Goal: Transaction & Acquisition: Purchase product/service

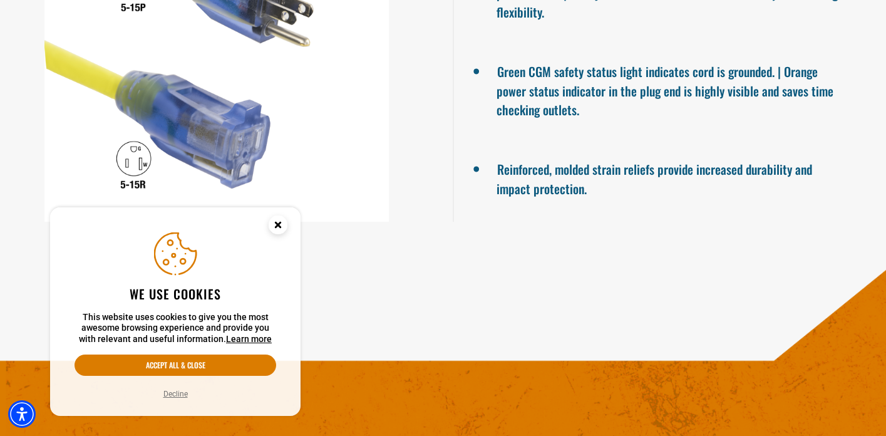
scroll to position [1128, 0]
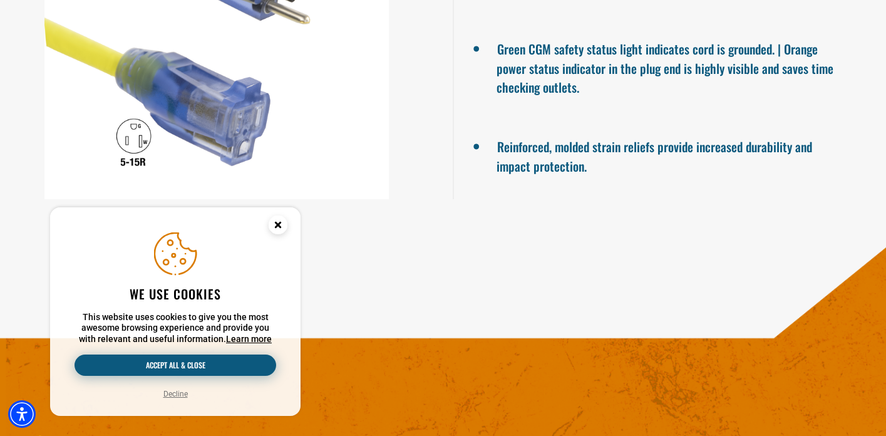
click at [178, 373] on button "Accept all & close" at bounding box center [176, 365] width 202 height 21
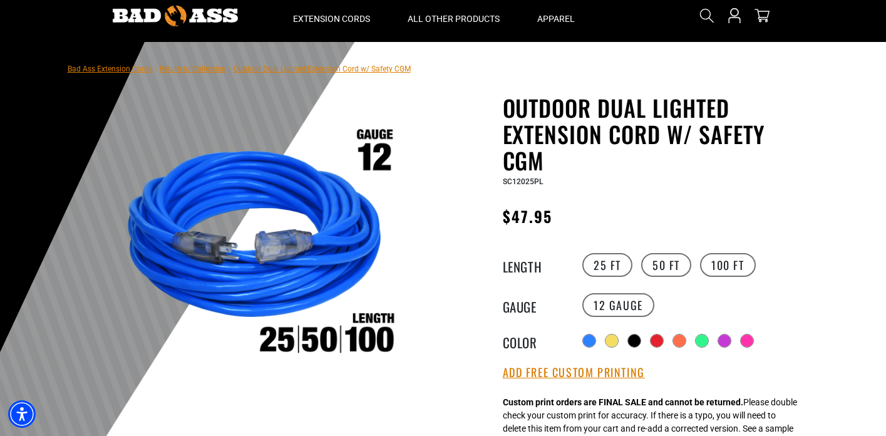
scroll to position [63, 0]
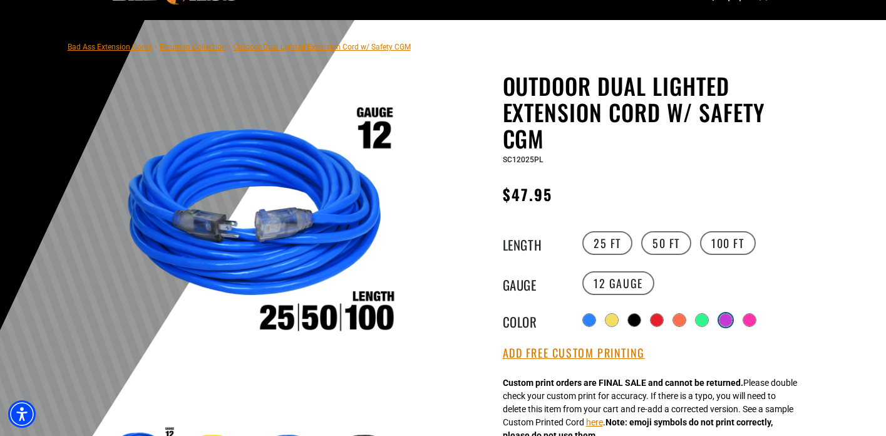
click at [732, 323] on div at bounding box center [726, 320] width 13 height 13
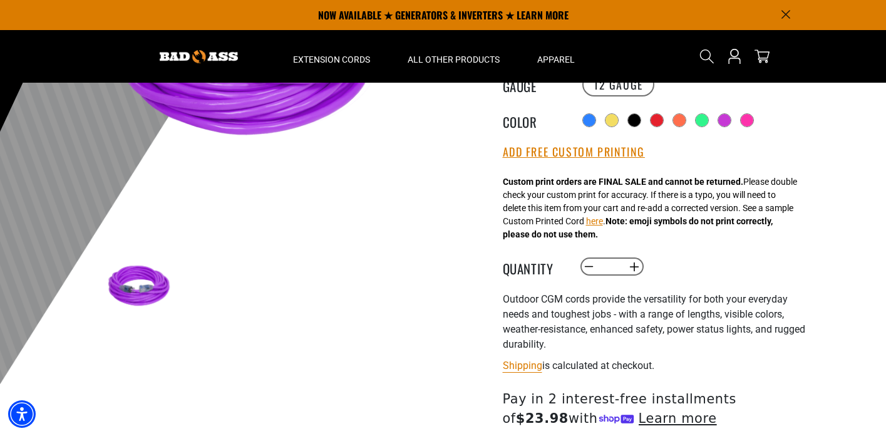
scroll to position [251, 0]
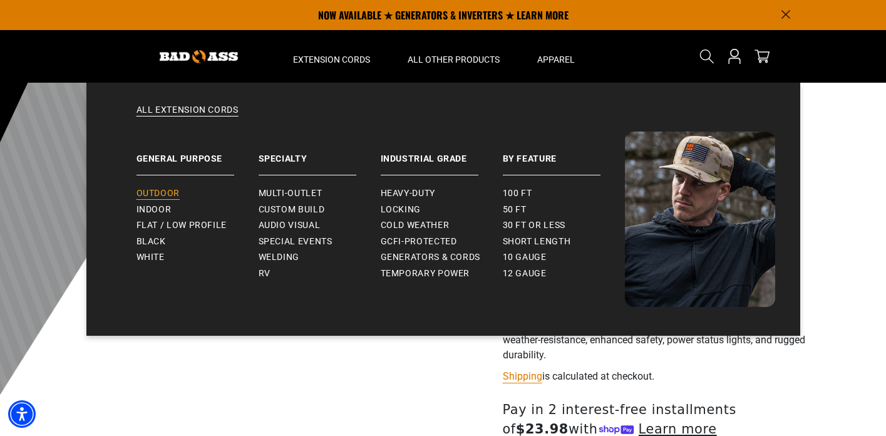
click at [175, 195] on span "Outdoor" at bounding box center [158, 193] width 43 height 11
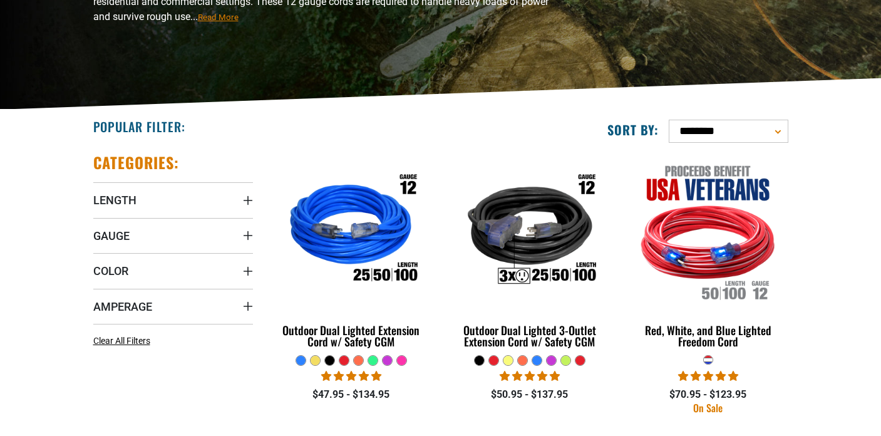
scroll to position [251, 0]
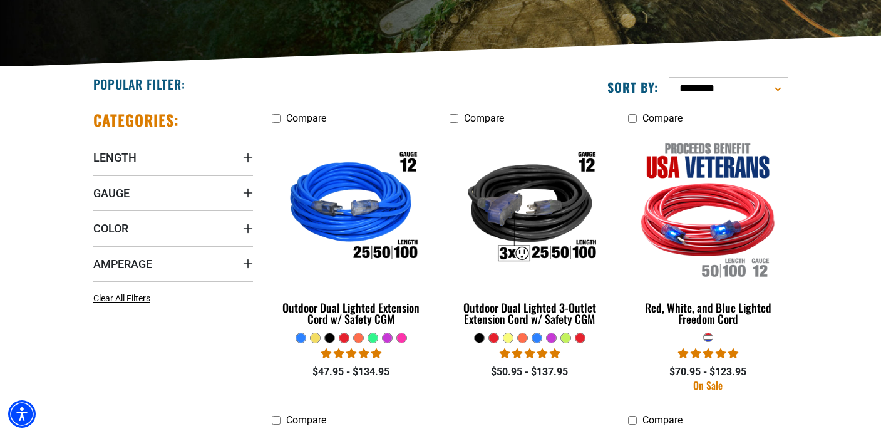
click at [385, 340] on div at bounding box center [387, 337] width 9 height 9
click at [387, 338] on div at bounding box center [387, 337] width 9 height 9
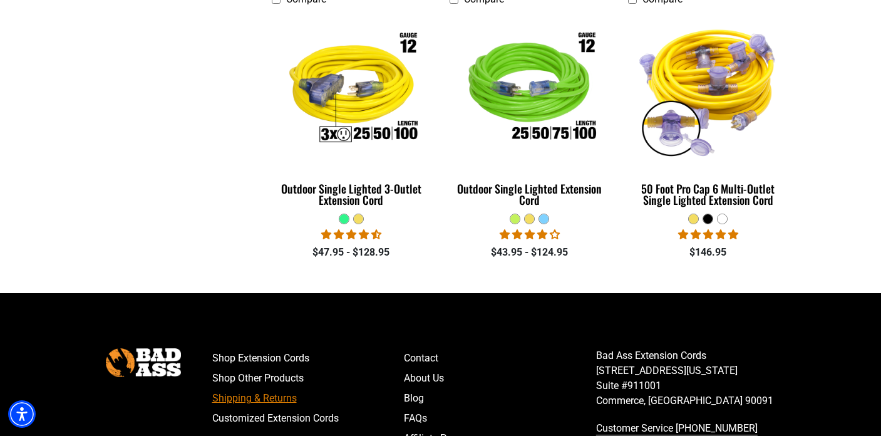
scroll to position [1002, 0]
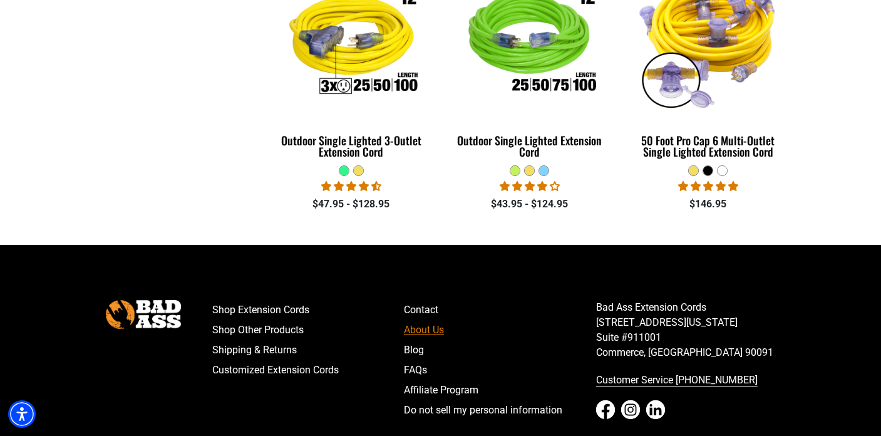
click at [415, 340] on link "About Us" at bounding box center [500, 330] width 192 height 20
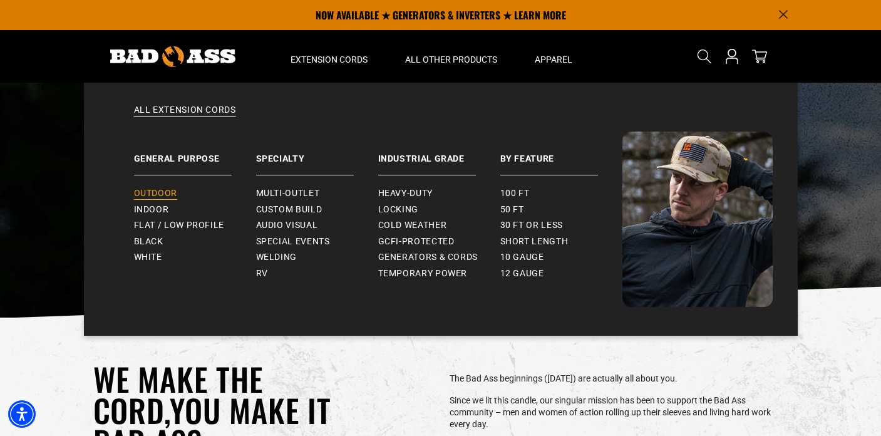
click at [145, 193] on span "Outdoor" at bounding box center [155, 193] width 43 height 11
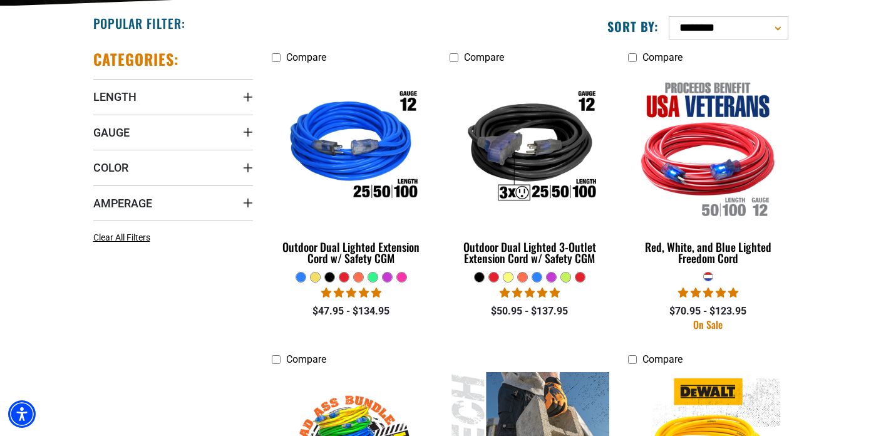
scroll to position [313, 0]
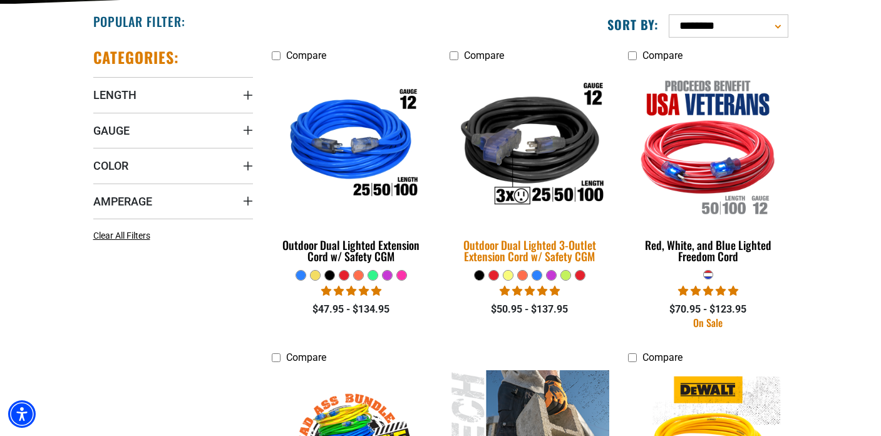
click at [545, 257] on div "Outdoor Dual Lighted 3-Outlet Extension Cord w/ Safety CGM" at bounding box center [530, 250] width 160 height 23
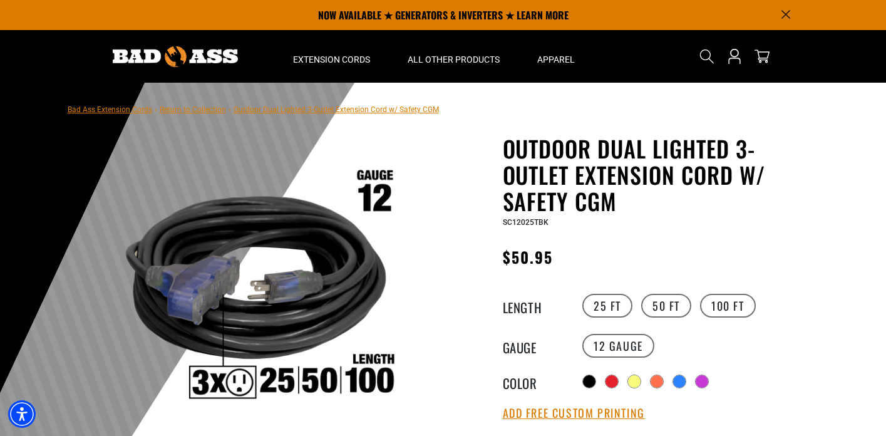
click at [189, 113] on link "Return to Collection" at bounding box center [193, 109] width 66 height 9
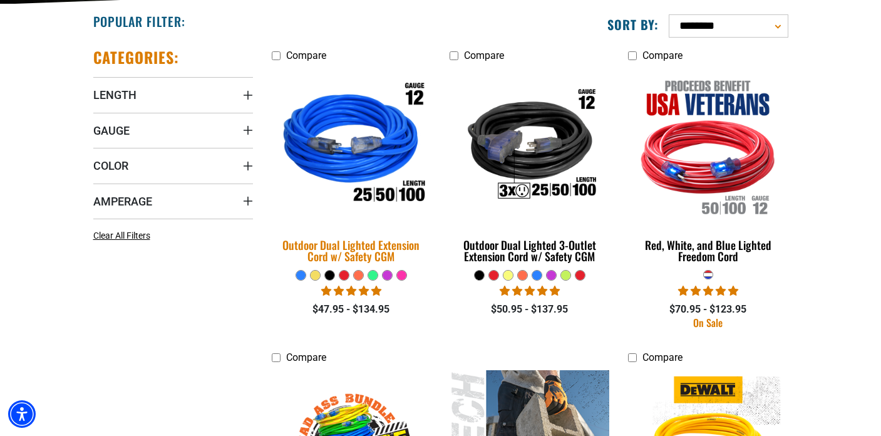
click at [377, 152] on img at bounding box center [351, 146] width 175 height 160
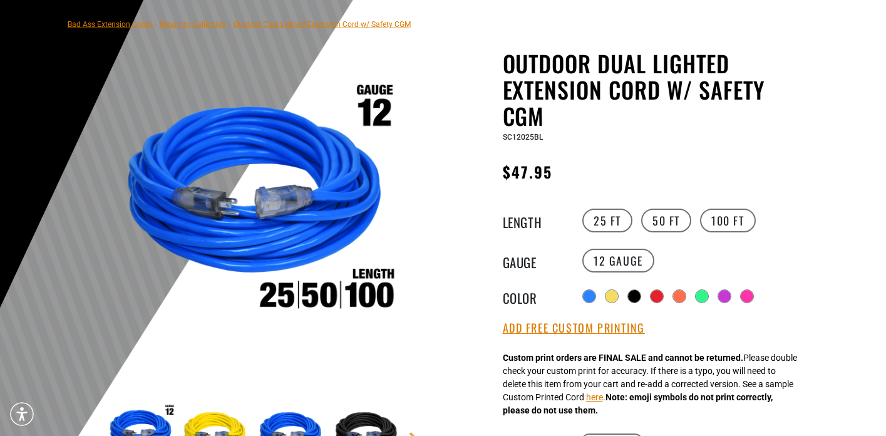
scroll to position [125, 0]
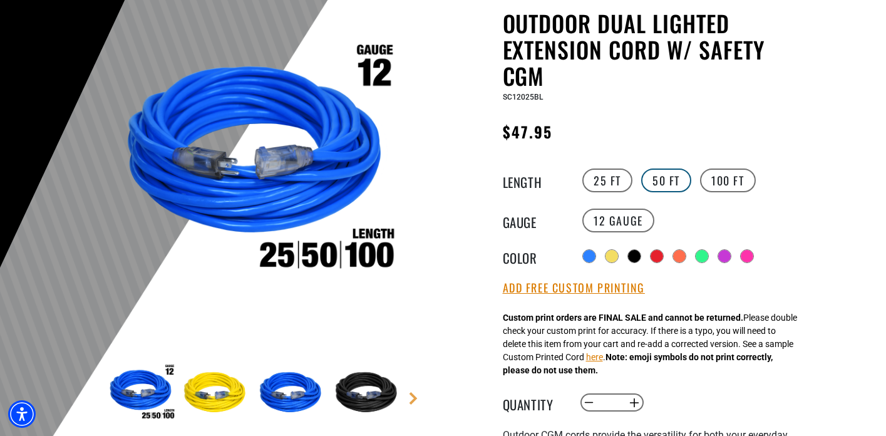
click at [667, 182] on label "50 FT" at bounding box center [666, 181] width 50 height 24
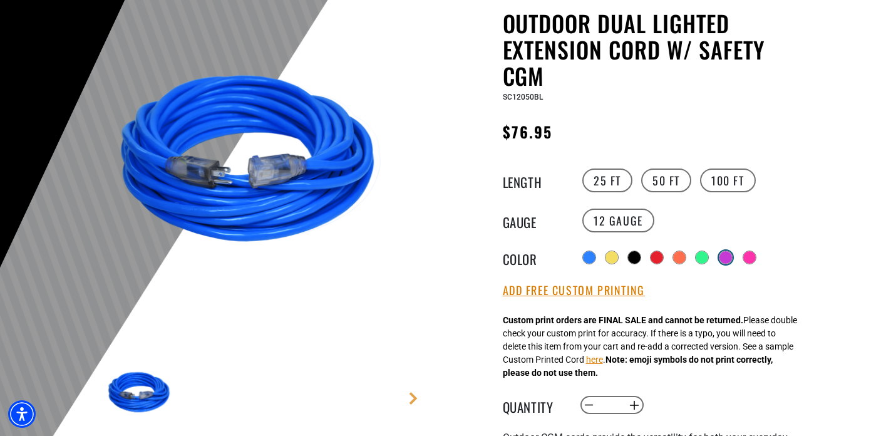
click at [732, 254] on div at bounding box center [726, 257] width 13 height 13
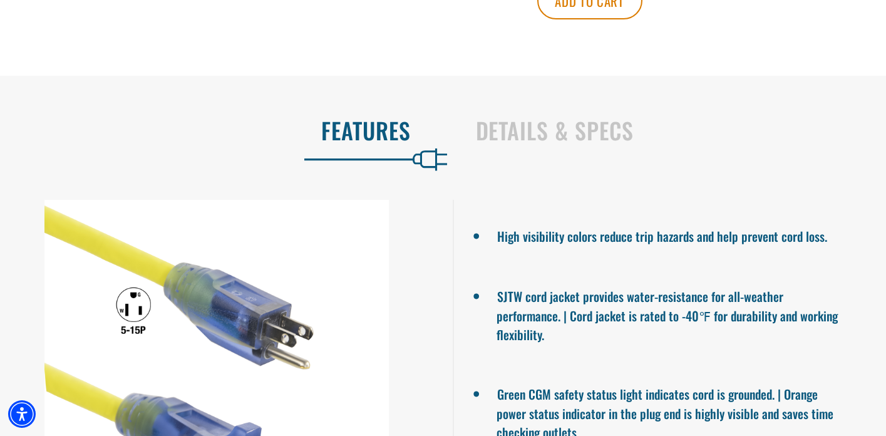
scroll to position [814, 0]
